Goal: Task Accomplishment & Management: Complete application form

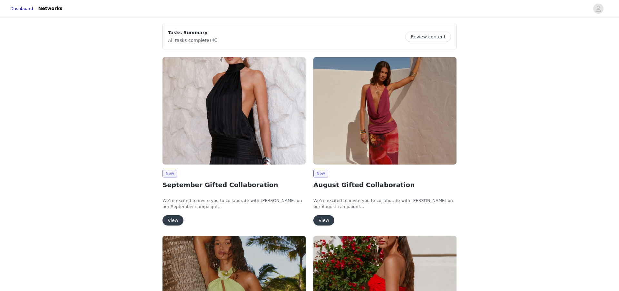
click at [230, 161] on img at bounding box center [233, 110] width 143 height 107
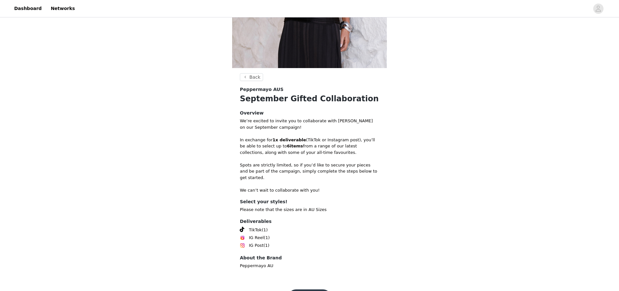
scroll to position [159, 0]
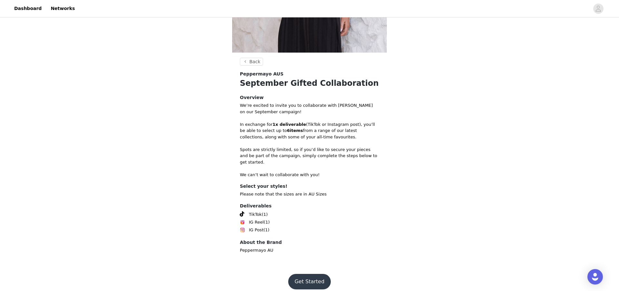
click at [308, 274] on button "Get Started" at bounding box center [309, 281] width 43 height 15
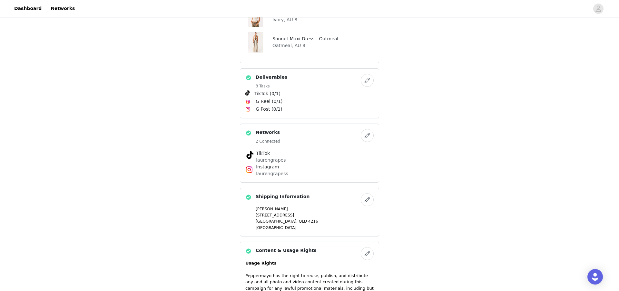
scroll to position [537, 0]
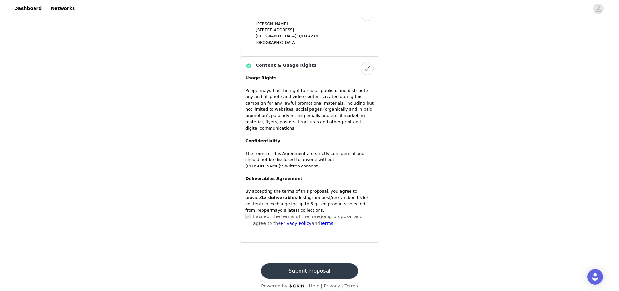
click at [308, 263] on button "Submit Proposal" at bounding box center [309, 270] width 96 height 15
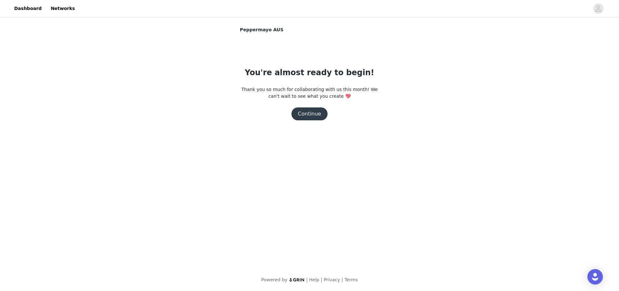
scroll to position [0, 0]
click at [316, 114] on button "Continue" at bounding box center [309, 113] width 36 height 13
